Goal: Information Seeking & Learning: Learn about a topic

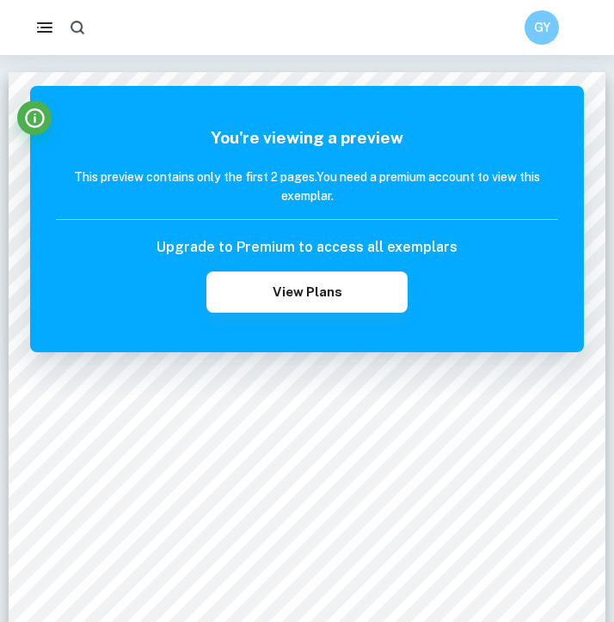
click at [90, 15] on div at bounding box center [77, 27] width 32 height 32
click at [83, 21] on icon "button" at bounding box center [77, 27] width 17 height 17
type input "business"
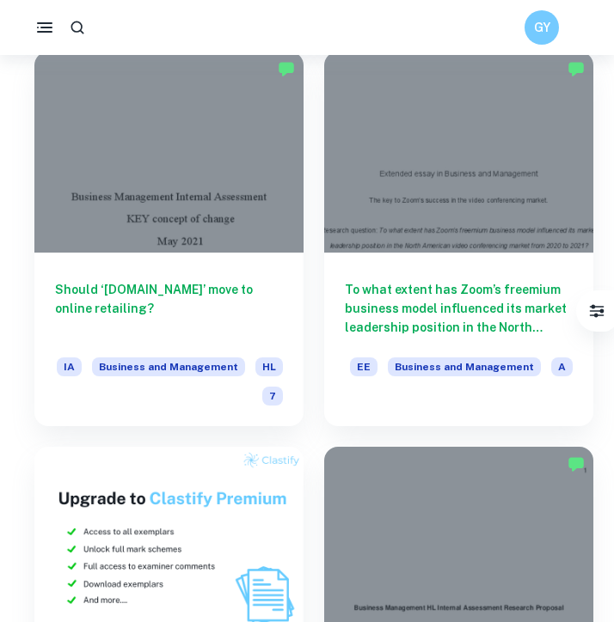
scroll to position [892, 0]
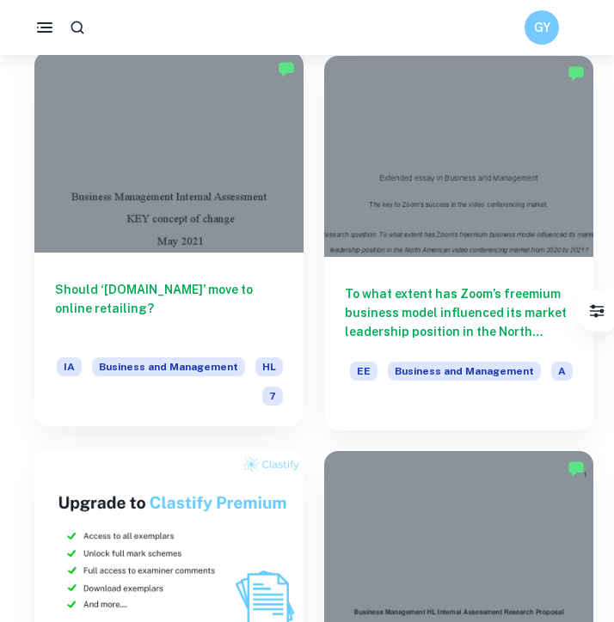
click at [226, 297] on h6 "Should ‘[DOMAIN_NAME]’ move to online retailing?" at bounding box center [169, 308] width 228 height 57
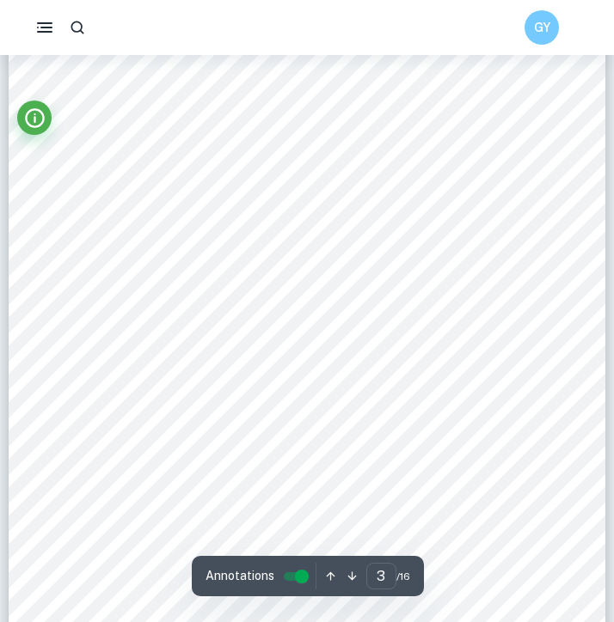
scroll to position [1972, 0]
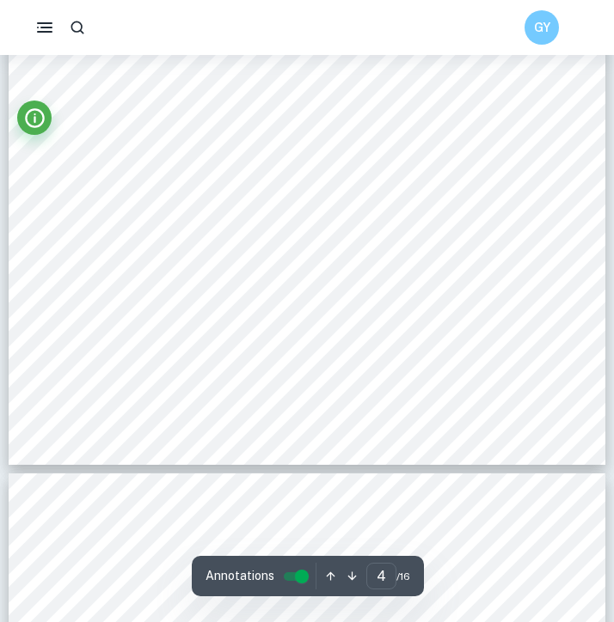
type input "5"
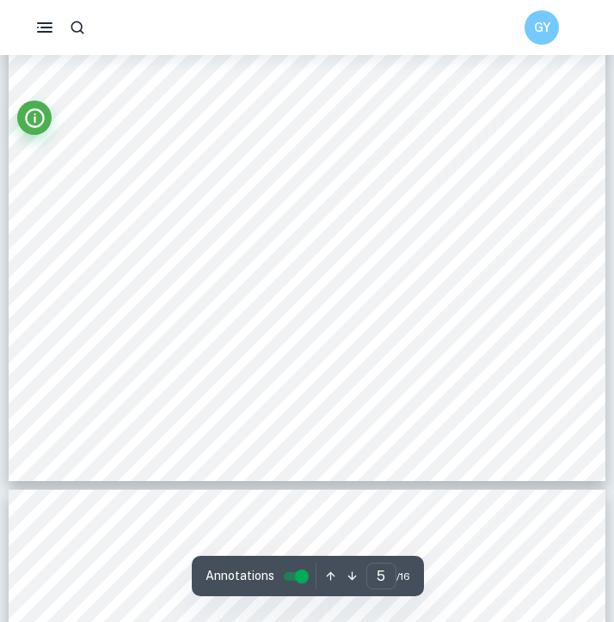
scroll to position [4040, 0]
